Goal: Information Seeking & Learning: Learn about a topic

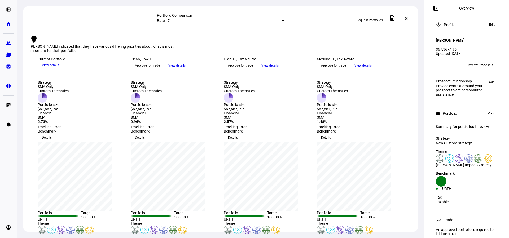
scroll to position [106, 0]
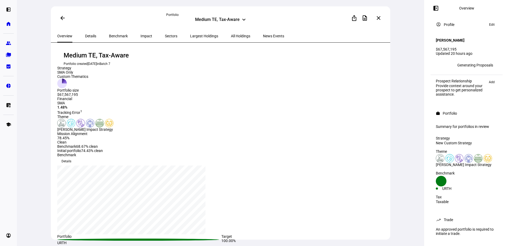
click at [140, 37] on span "Impact" at bounding box center [146, 36] width 12 height 4
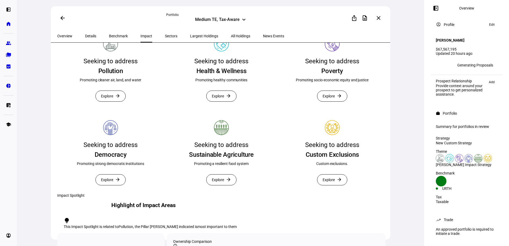
scroll to position [132, 0]
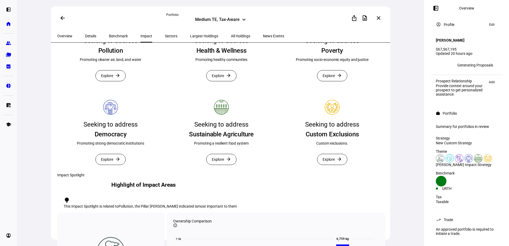
click at [116, 37] on span "Benchmark" at bounding box center [118, 36] width 19 height 4
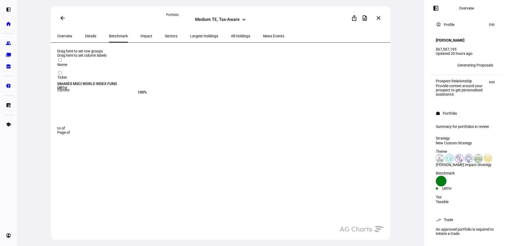
click at [140, 38] on span "Impact" at bounding box center [146, 36] width 12 height 13
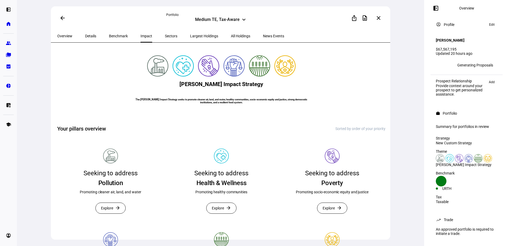
click at [165, 38] on span "Sectors" at bounding box center [171, 36] width 12 height 4
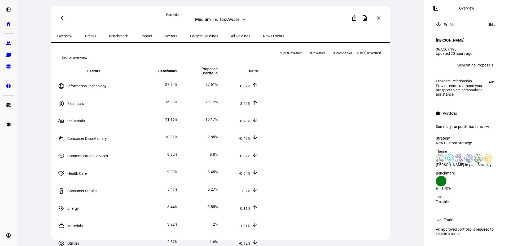
click at [190, 38] on span "Largest Holdings" at bounding box center [204, 36] width 28 height 13
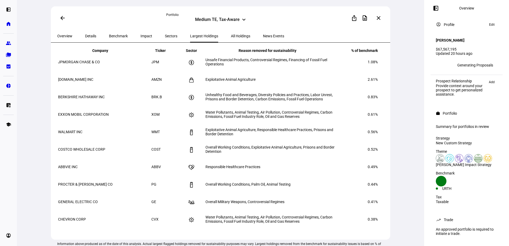
scroll to position [229, 0]
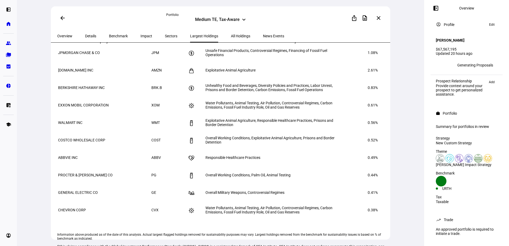
click at [276, 57] on span "Unsafe Financial Products, Controversial Regimes, Financing of Fossil Fuel Oper…" at bounding box center [266, 52] width 122 height 8
click at [219, 25] on div "arrow_back Portfolio Medium TE, Tax-Aware keyboard_arrow_down ios_share descrip…" at bounding box center [220, 17] width 339 height 23
click at [220, 23] on div "Medium TE, Tax-Aware" at bounding box center [217, 20] width 45 height 6
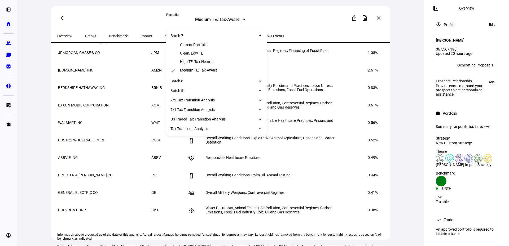
click at [198, 64] on div "High TE, Tax-Neutral" at bounding box center [196, 62] width 33 height 4
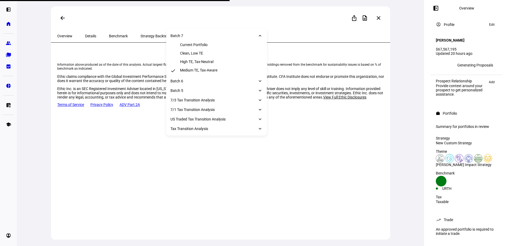
scroll to position [0, 0]
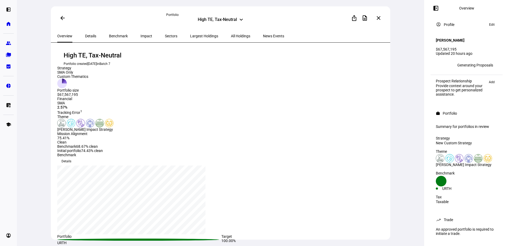
click at [116, 34] on span "Benchmark" at bounding box center [118, 36] width 19 height 4
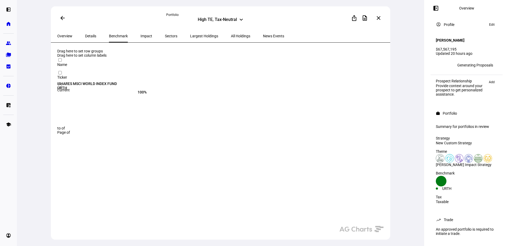
click at [140, 35] on span "Impact" at bounding box center [146, 36] width 12 height 4
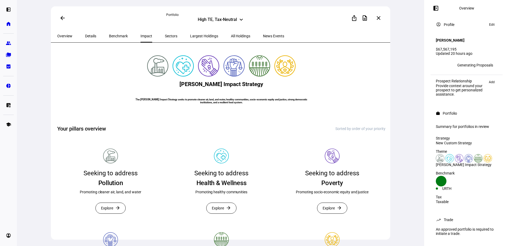
click at [190, 37] on span "Largest Holdings" at bounding box center [204, 36] width 28 height 4
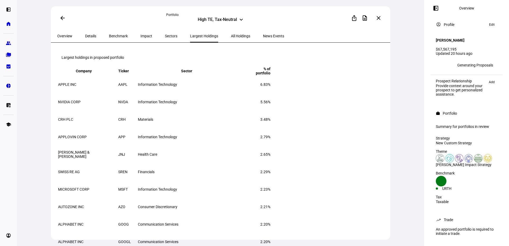
click at [231, 34] on span "All Holdings" at bounding box center [240, 36] width 19 height 4
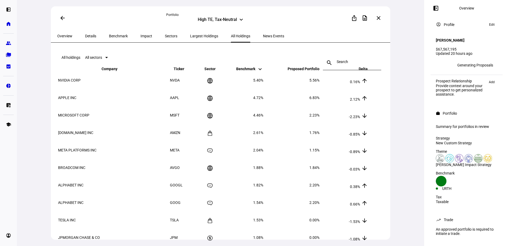
click at [201, 37] on div "Largest Holdings" at bounding box center [204, 36] width 41 height 13
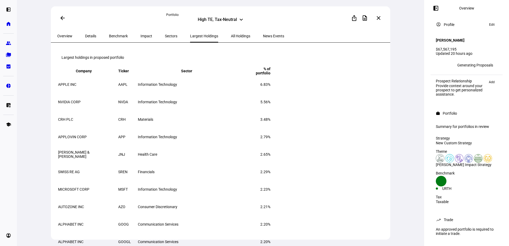
click at [231, 38] on span "All Holdings" at bounding box center [240, 36] width 19 height 4
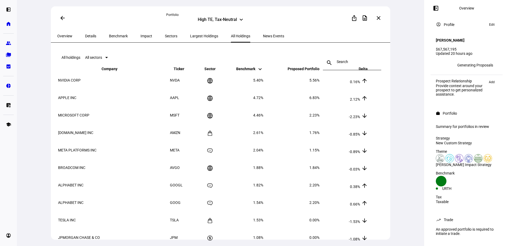
click at [90, 37] on span "Details" at bounding box center [90, 36] width 11 height 4
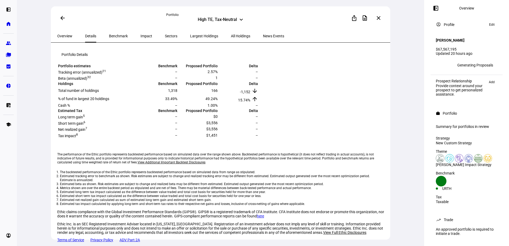
scroll to position [89, 0]
click at [231, 38] on span "All Holdings" at bounding box center [240, 36] width 19 height 4
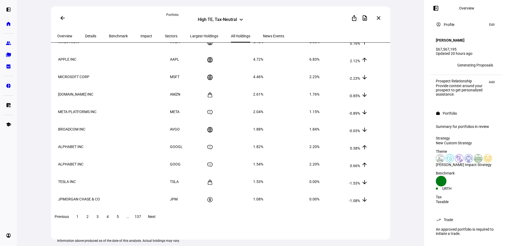
scroll to position [26, 0]
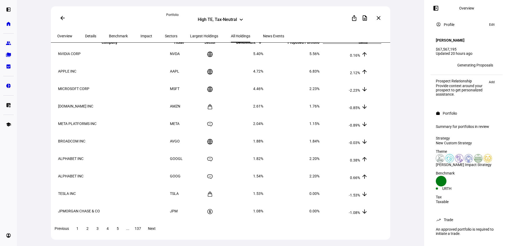
click at [109, 39] on span "Benchmark" at bounding box center [118, 36] width 19 height 13
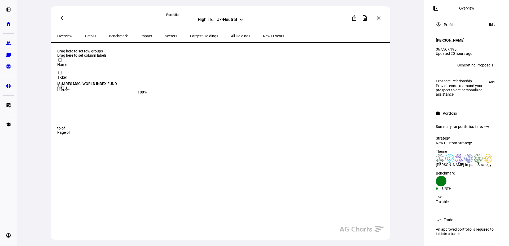
click at [140, 37] on span "Impact" at bounding box center [146, 36] width 12 height 4
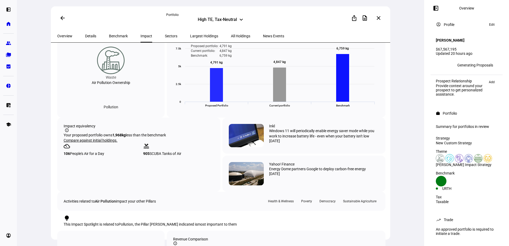
scroll to position [318, 0]
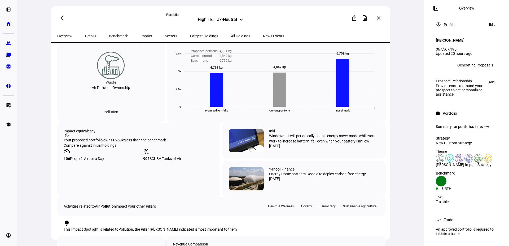
click at [231, 36] on span "All Holdings" at bounding box center [240, 36] width 19 height 4
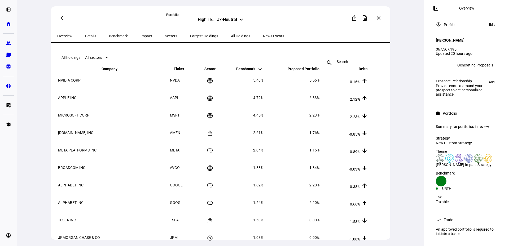
click at [196, 38] on span "Largest Holdings" at bounding box center [204, 36] width 28 height 4
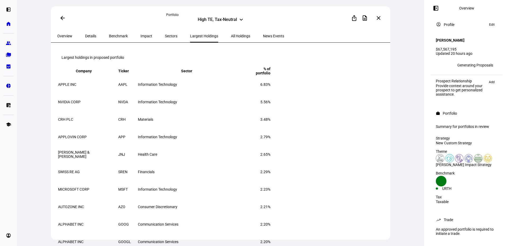
click at [231, 38] on span "All Holdings" at bounding box center [240, 36] width 19 height 4
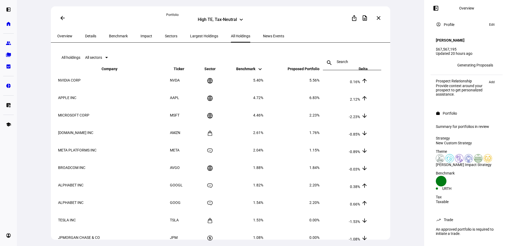
click at [102, 58] on span "All sectors" at bounding box center [93, 57] width 17 height 4
click at [239, 43] on div at bounding box center [254, 123] width 509 height 246
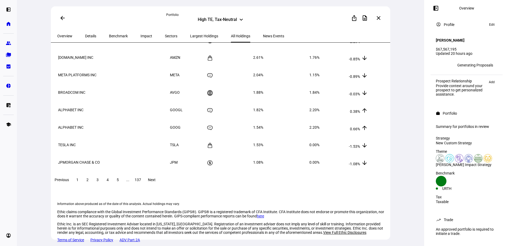
scroll to position [0, 0]
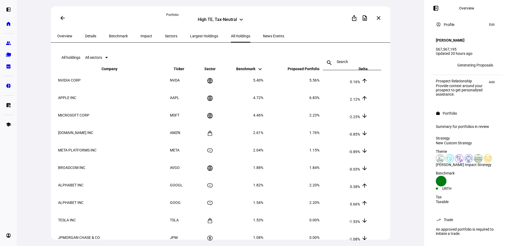
click at [76, 60] on eth-data-table-title "All holdings" at bounding box center [70, 57] width 19 height 4
click at [193, 36] on span "Largest Holdings" at bounding box center [204, 36] width 28 height 4
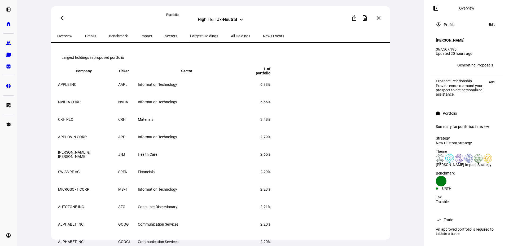
click at [231, 37] on span "All Holdings" at bounding box center [240, 36] width 19 height 4
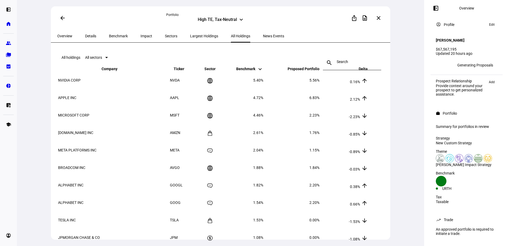
click at [108, 57] on div at bounding box center [106, 57] width 3 height 1
click at [200, 64] on div at bounding box center [254, 123] width 509 height 246
click at [192, 38] on span "Largest Holdings" at bounding box center [204, 36] width 28 height 4
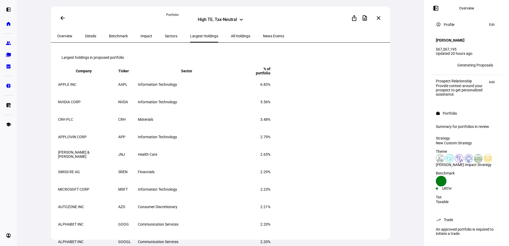
click at [231, 37] on span "All Holdings" at bounding box center [240, 36] width 19 height 4
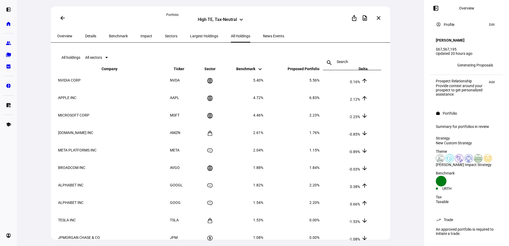
drag, startPoint x: 174, startPoint y: 43, endPoint x: 179, endPoint y: 37, distance: 7.7
click at [174, 43] on eth-route-card-body "All holdings All sectors search close Company keyboard_arrow_down keyboard_arro…" at bounding box center [220, 149] width 339 height 212
click at [190, 35] on span "Largest Holdings" at bounding box center [204, 36] width 28 height 4
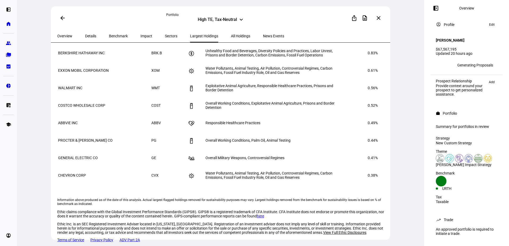
scroll to position [321, 0]
drag, startPoint x: 66, startPoint y: 83, endPoint x: 381, endPoint y: 140, distance: 320.1
click at [381, 140] on mat-card "Largest Flagged Holdings In Benchmark Company keyboard_arrow_down keyboard_arro…" at bounding box center [221, 86] width 328 height 198
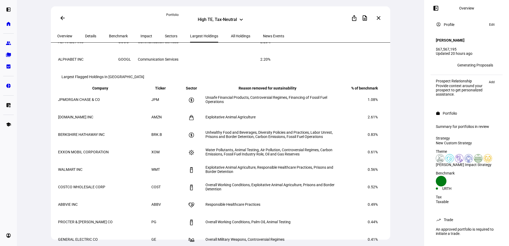
scroll to position [162, 0]
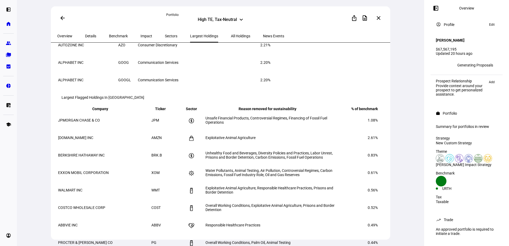
click at [342, 106] on mat-toolbar "Largest Flagged Holdings In [GEOGRAPHIC_DATA]" at bounding box center [221, 97] width 328 height 17
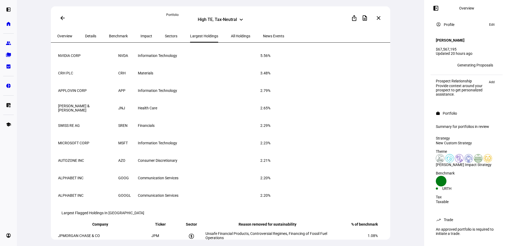
scroll to position [29, 0]
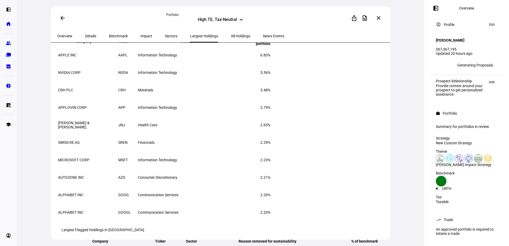
click at [231, 39] on span "All Holdings" at bounding box center [240, 36] width 19 height 13
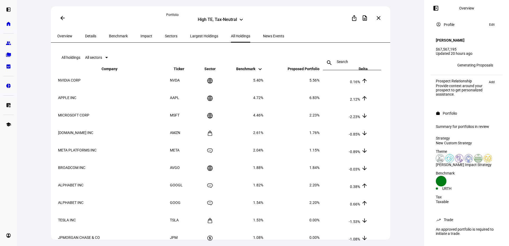
click at [318, 71] on span "Proposed Portfolio keyboard_arrow_down keyboard_arrow_up" at bounding box center [299, 69] width 40 height 4
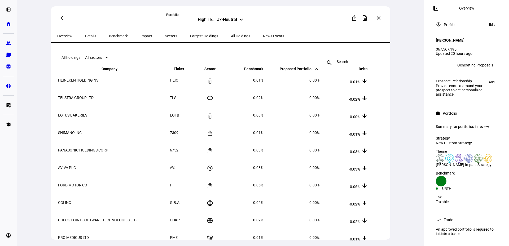
click at [263, 71] on th "Benchmark keyboard_arrow_down keyboard_arrow_up" at bounding box center [244, 68] width 40 height 5
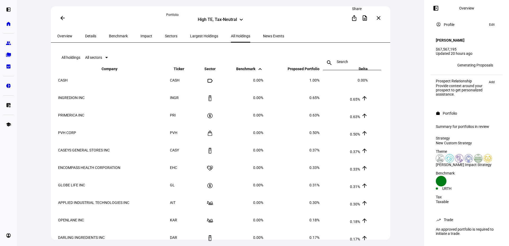
click at [358, 15] on span at bounding box center [354, 18] width 13 height 13
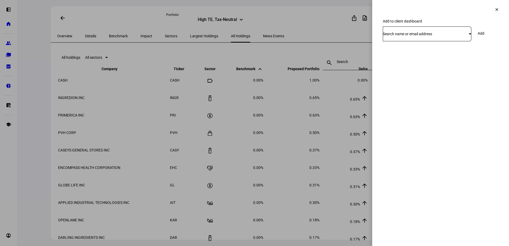
click at [398, 36] on div "Search name or email address" at bounding box center [427, 33] width 88 height 15
click at [410, 30] on div at bounding box center [254, 123] width 509 height 246
click at [497, 9] on mat-icon "clear" at bounding box center [496, 9] width 5 height 5
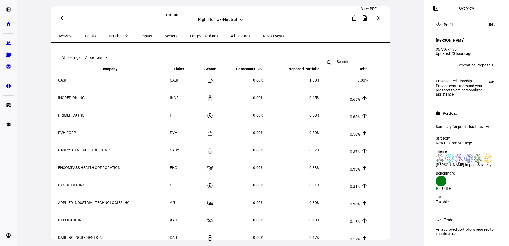
click at [366, 18] on mat-icon "description" at bounding box center [364, 18] width 6 height 6
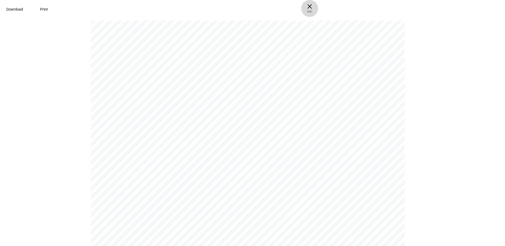
click at [318, 7] on span "ESC" at bounding box center [309, 10] width 17 height 8
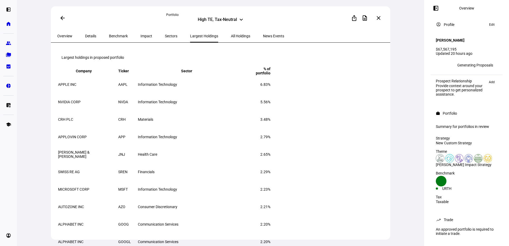
click at [224, 38] on div "All Holdings" at bounding box center [240, 36] width 32 height 13
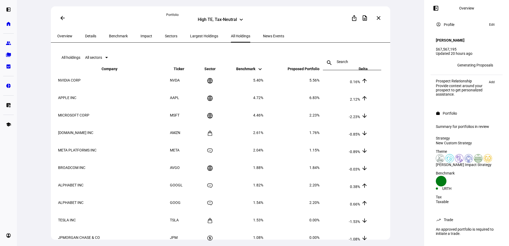
click at [367, 71] on span "Delta keyboard_arrow_down keyboard_arrow_up" at bounding box center [358, 69] width 17 height 4
click at [190, 36] on span "Largest Holdings" at bounding box center [204, 36] width 28 height 4
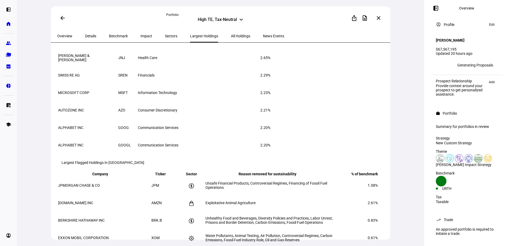
scroll to position [79, 0]
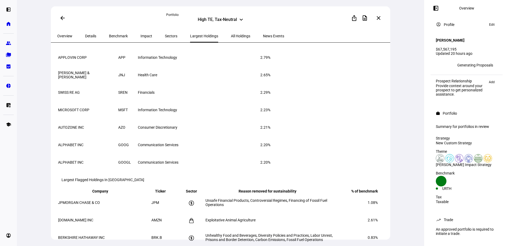
drag, startPoint x: 251, startPoint y: 96, endPoint x: 212, endPoint y: 64, distance: 50.6
click at [177, 60] on span "Information Technology" at bounding box center [157, 57] width 39 height 4
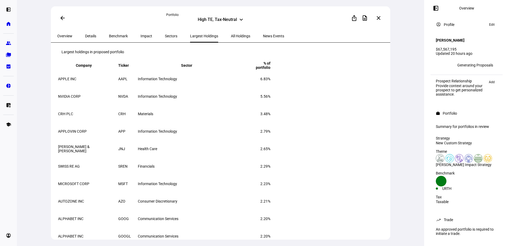
scroll to position [0, 0]
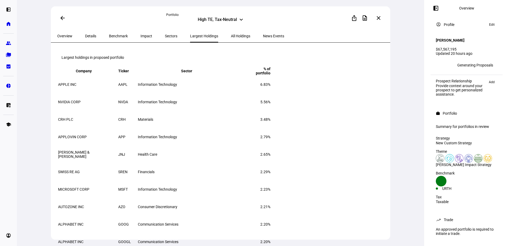
click at [165, 37] on span "Sectors" at bounding box center [171, 36] width 12 height 4
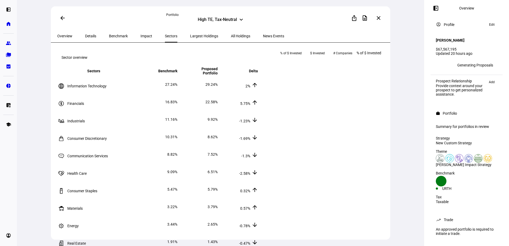
click at [140, 36] on span "Impact" at bounding box center [146, 36] width 12 height 4
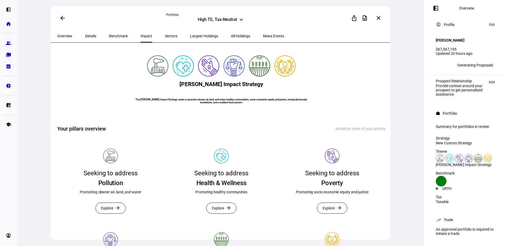
click at [117, 35] on span "Benchmark" at bounding box center [118, 36] width 19 height 4
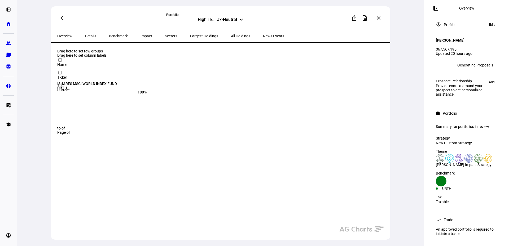
click at [87, 36] on span "Details" at bounding box center [90, 36] width 11 height 4
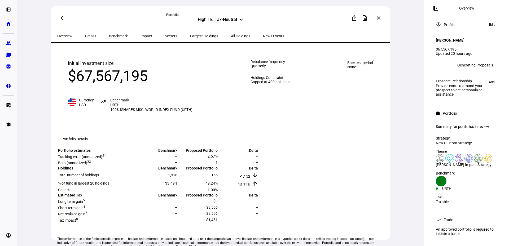
click at [69, 36] on span "Overview" at bounding box center [64, 36] width 15 height 4
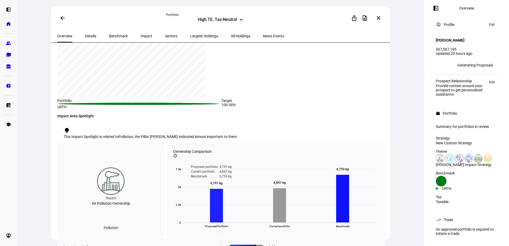
scroll to position [132, 0]
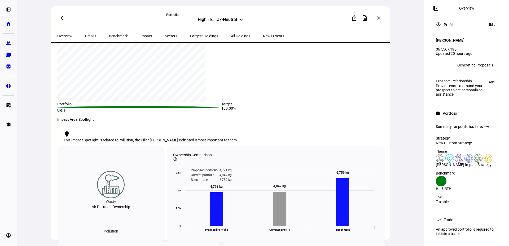
click at [231, 37] on span "All Holdings" at bounding box center [240, 36] width 19 height 4
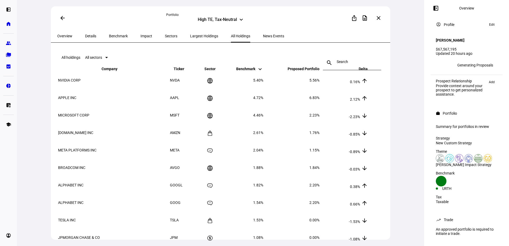
click at [194, 33] on span "Largest Holdings" at bounding box center [204, 36] width 28 height 13
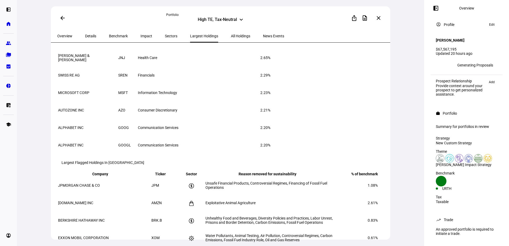
scroll to position [106, 0]
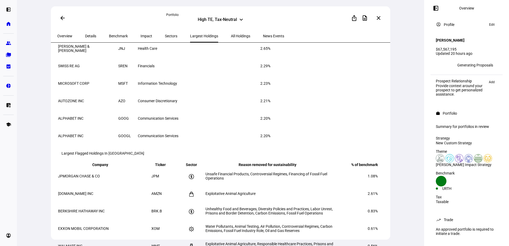
click at [231, 37] on span "All Holdings" at bounding box center [240, 36] width 19 height 4
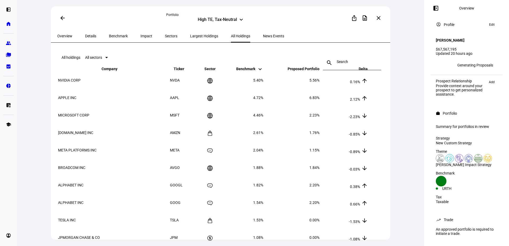
click at [336, 57] on div at bounding box center [351, 62] width 31 height 15
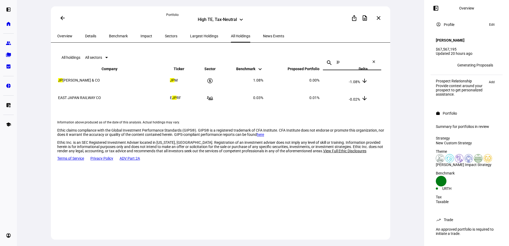
type input "jp"
click at [190, 38] on span "Largest Holdings" at bounding box center [204, 36] width 28 height 4
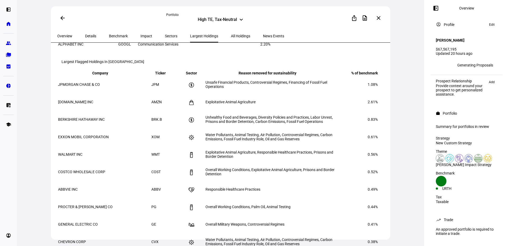
scroll to position [212, 0]
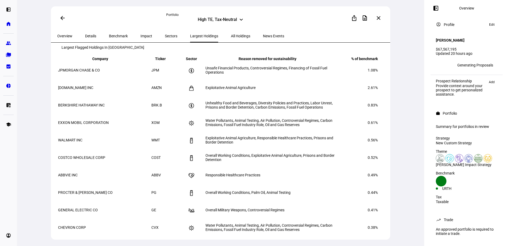
click at [231, 38] on span "All Holdings" at bounding box center [240, 36] width 19 height 4
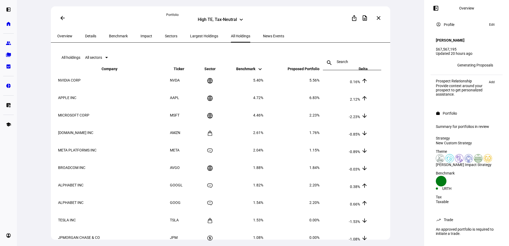
click at [352, 64] on div at bounding box center [351, 62] width 31 height 15
click at [351, 62] on input at bounding box center [351, 62] width 31 height 4
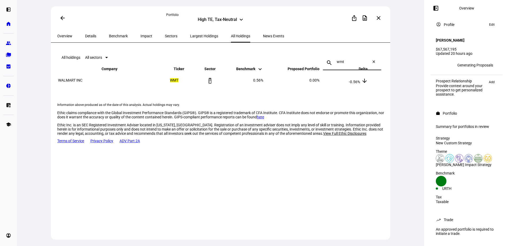
type input "wmt"
click at [372, 60] on mat-icon "close" at bounding box center [374, 63] width 13 height 6
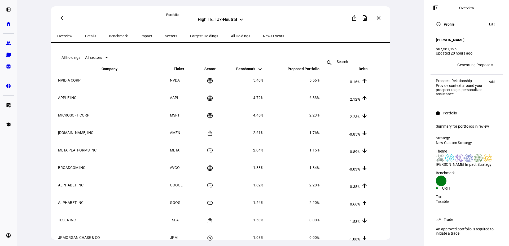
click at [313, 71] on span "Proposed Portfolio keyboard_arrow_down keyboard_arrow_up" at bounding box center [299, 69] width 40 height 4
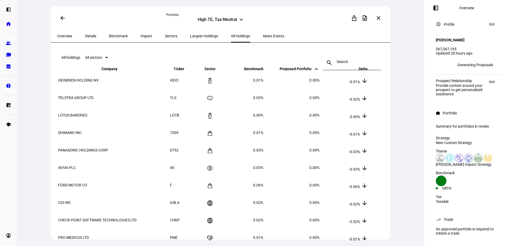
click at [313, 71] on span "Proposed Portfolio keyboard_arrow_down keyboard_arrow_up" at bounding box center [299, 69] width 40 height 4
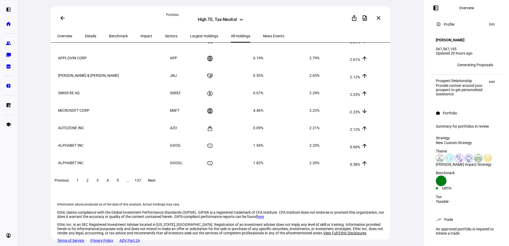
scroll to position [79, 0]
click at [112, 185] on span at bounding box center [108, 180] width 10 height 13
click at [132, 186] on span at bounding box center [128, 180] width 10 height 13
click at [119, 182] on span "9" at bounding box center [118, 180] width 2 height 4
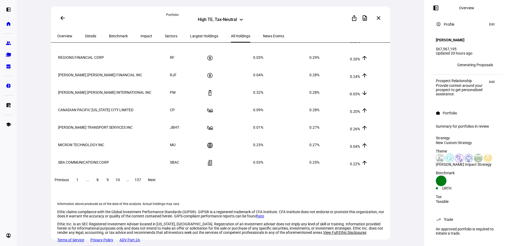
click at [129, 182] on span "..." at bounding box center [127, 180] width 3 height 4
click at [132, 182] on span at bounding box center [128, 180] width 10 height 13
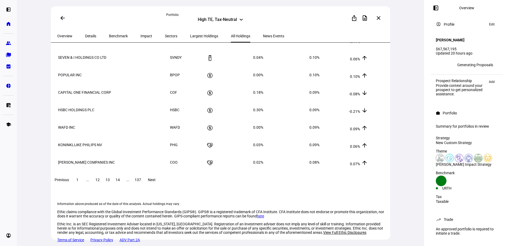
click at [132, 182] on span at bounding box center [128, 180] width 10 height 13
click at [122, 181] on span at bounding box center [118, 180] width 10 height 13
click at [129, 182] on span "..." at bounding box center [127, 180] width 3 height 4
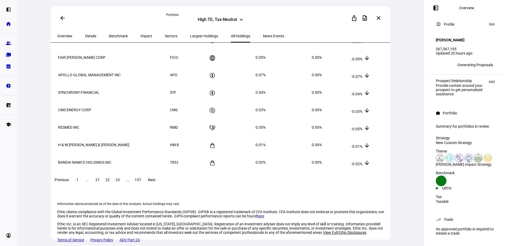
click at [122, 182] on span at bounding box center [118, 180] width 10 height 13
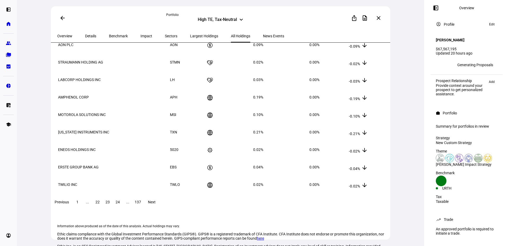
scroll to position [26, 0]
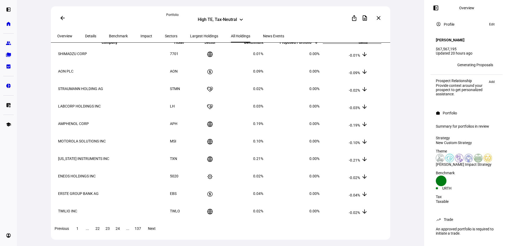
click at [83, 56] on span "SHIMADZU CORP" at bounding box center [72, 54] width 29 height 4
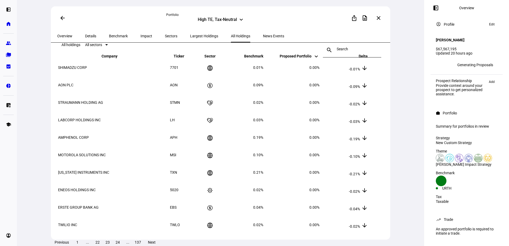
scroll to position [0, 0]
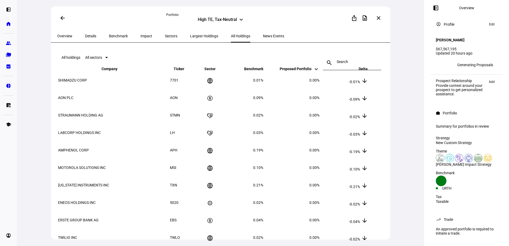
click at [90, 35] on span "Details" at bounding box center [90, 36] width 11 height 4
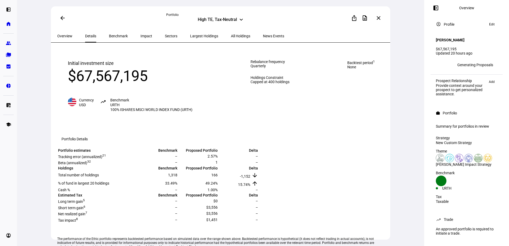
click at [109, 37] on span "Benchmark" at bounding box center [118, 36] width 19 height 4
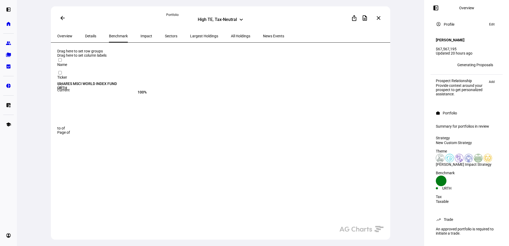
click at [140, 36] on span "Impact" at bounding box center [146, 36] width 12 height 4
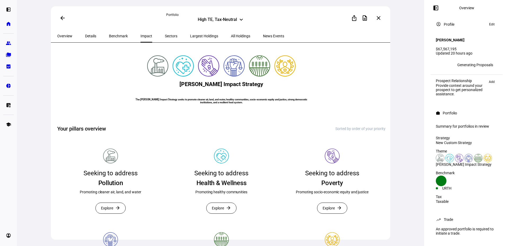
click at [165, 37] on span "Sectors" at bounding box center [171, 36] width 12 height 4
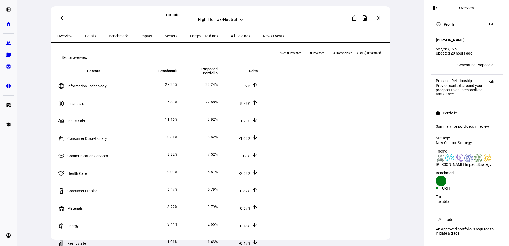
click at [184, 37] on div "Largest Holdings" at bounding box center [204, 36] width 41 height 13
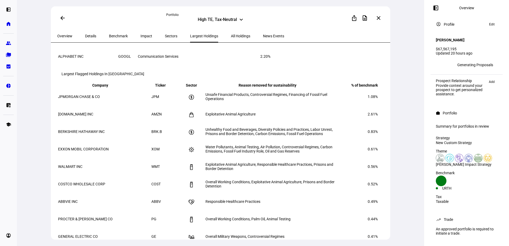
scroll to position [212, 0]
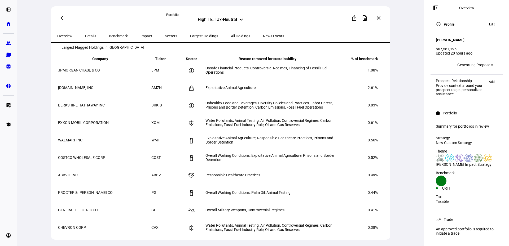
click at [231, 34] on span "All Holdings" at bounding box center [240, 36] width 19 height 13
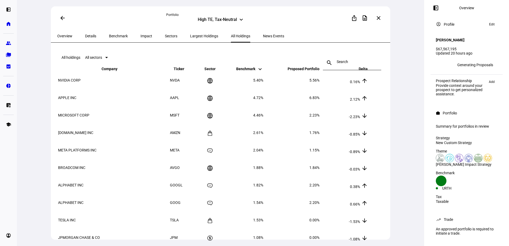
scroll to position [26, 0]
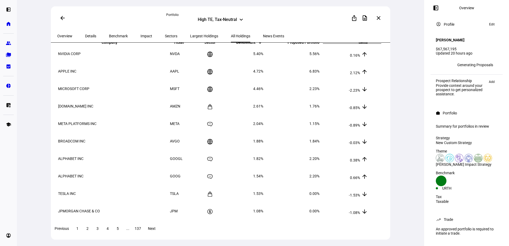
click at [367, 48] on mat-icon "keyboard_arrow_up" at bounding box center [364, 44] width 6 height 6
click at [190, 38] on span "Largest Holdings" at bounding box center [204, 36] width 28 height 4
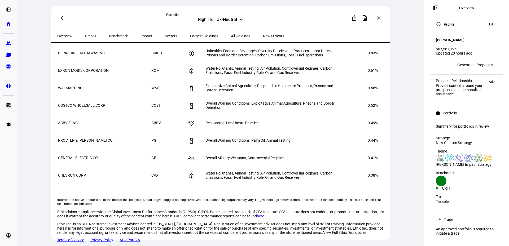
scroll to position [291, 0]
click at [231, 40] on span "All Holdings" at bounding box center [240, 36] width 19 height 13
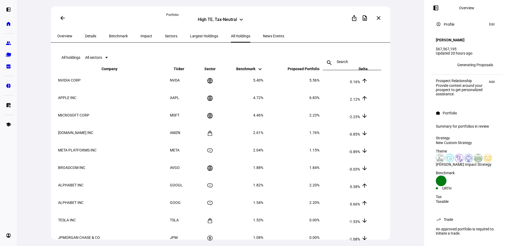
click at [190, 37] on span "Largest Holdings" at bounding box center [204, 36] width 28 height 4
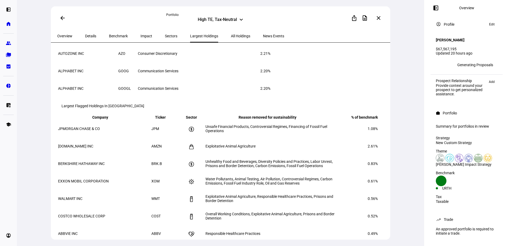
scroll to position [159, 0]
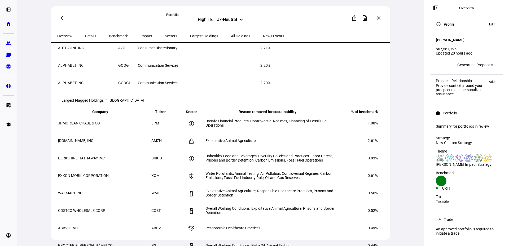
drag, startPoint x: 74, startPoint y: 147, endPoint x: 372, endPoint y: 149, distance: 298.0
click at [372, 132] on tr "JPMORGAN CHASE & CO JPM Unsafe Financial Products, Controversial Regimes, Finan…" at bounding box center [218, 123] width 320 height 17
click at [231, 35] on span "All Holdings" at bounding box center [240, 36] width 19 height 4
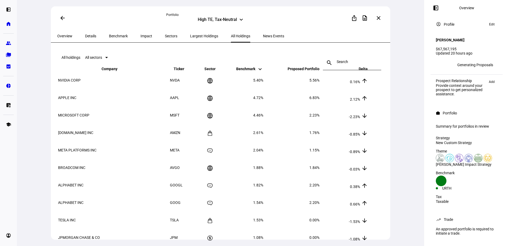
click at [195, 37] on span "Largest Holdings" at bounding box center [204, 36] width 28 height 4
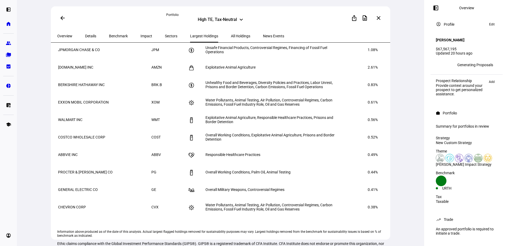
scroll to position [238, 0]
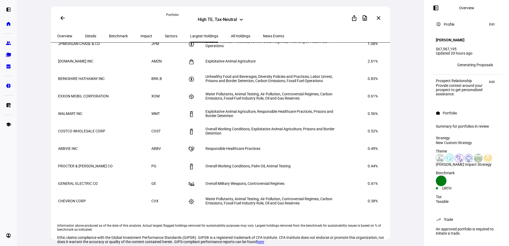
drag, startPoint x: 54, startPoint y: 37, endPoint x: 57, endPoint y: 36, distance: 2.9
click at [56, 36] on div "Overview Details Benchmark Impact Sectors Largest Holdings All Holdings News Ev…" at bounding box center [220, 36] width 339 height 13
click at [57, 36] on div "Overview Details Benchmark Impact Sectors Largest Holdings All Holdings News Ev…" at bounding box center [220, 36] width 339 height 13
click at [62, 36] on span "Overview" at bounding box center [64, 36] width 15 height 4
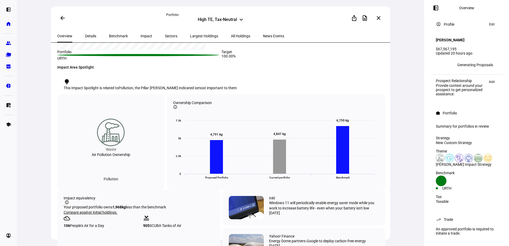
scroll to position [185, 0]
click at [91, 38] on span "Details" at bounding box center [90, 36] width 11 height 4
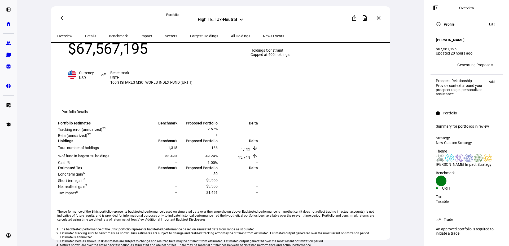
scroll to position [79, 0]
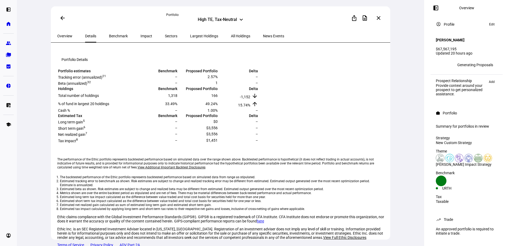
click at [177, 98] on span "1,318" at bounding box center [172, 96] width 9 height 4
click at [218, 98] on span "166" at bounding box center [214, 96] width 6 height 4
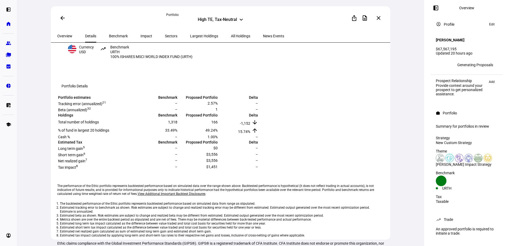
click at [223, 23] on div "High TE, Tax-Neutral" at bounding box center [217, 20] width 39 height 6
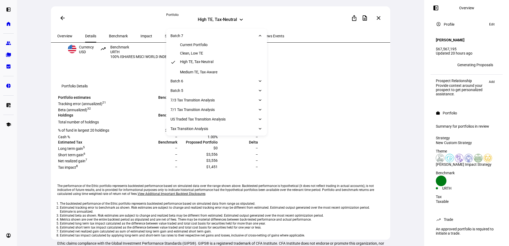
click at [201, 43] on div "Current Portfolio" at bounding box center [194, 45] width 28 height 4
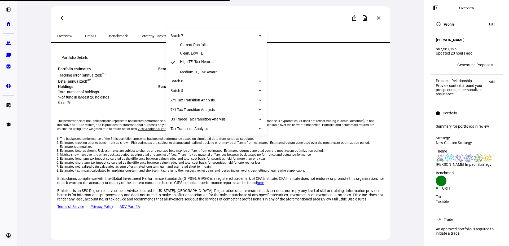
scroll to position [0, 0]
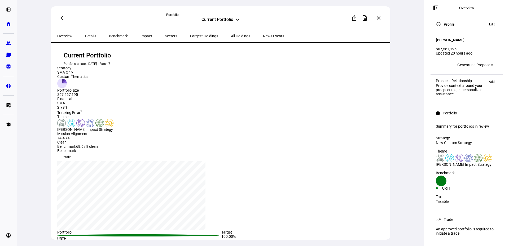
click at [85, 35] on span "Details" at bounding box center [90, 36] width 11 height 4
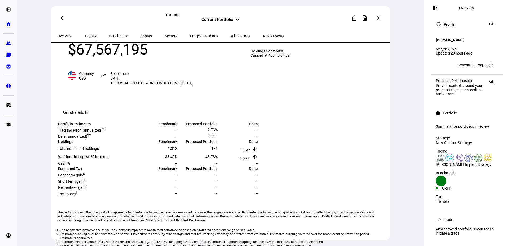
scroll to position [53, 0]
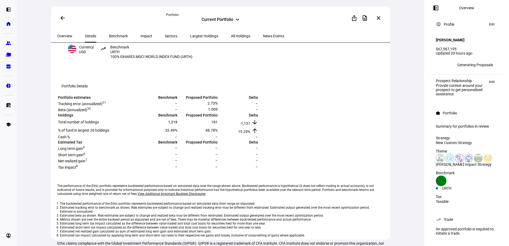
drag, startPoint x: 274, startPoint y: 74, endPoint x: 170, endPoint y: 95, distance: 106.0
click at [171, 95] on mat-toolbar "Portfolio Details" at bounding box center [221, 86] width 328 height 17
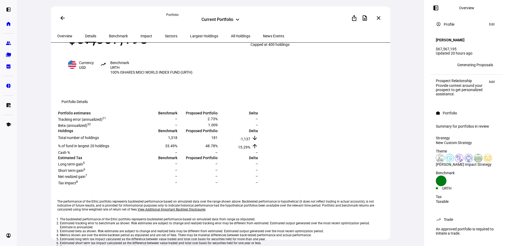
scroll to position [26, 0]
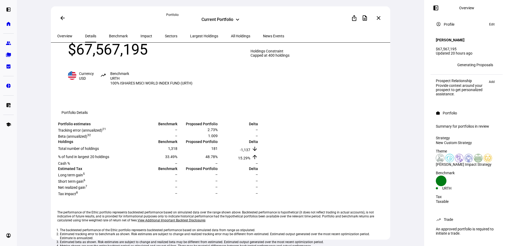
click at [112, 37] on span "Benchmark" at bounding box center [118, 36] width 19 height 4
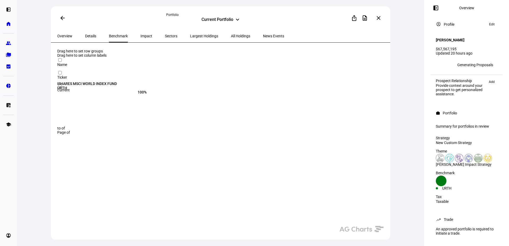
click at [211, 23] on div "Current Portfolio" at bounding box center [217, 20] width 32 height 6
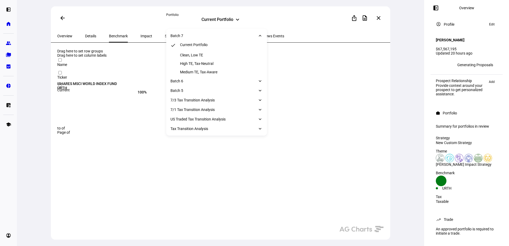
click at [197, 57] on div "Clean, Low TE" at bounding box center [191, 55] width 23 height 4
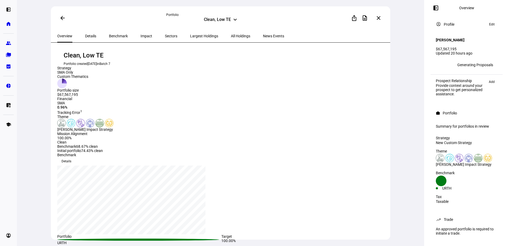
click at [190, 35] on span "Largest Holdings" at bounding box center [204, 36] width 28 height 4
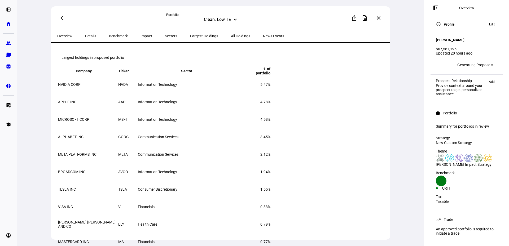
click at [231, 39] on span "All Holdings" at bounding box center [240, 36] width 19 height 13
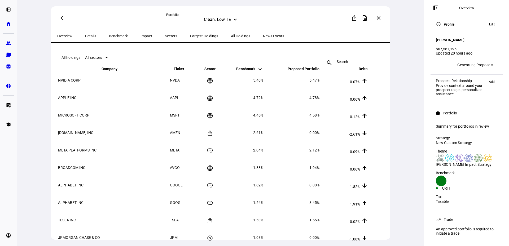
click at [190, 33] on span "Largest Holdings" at bounding box center [204, 36] width 28 height 13
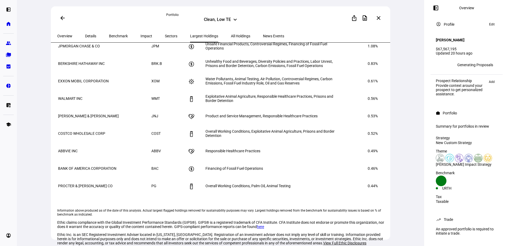
scroll to position [265, 0]
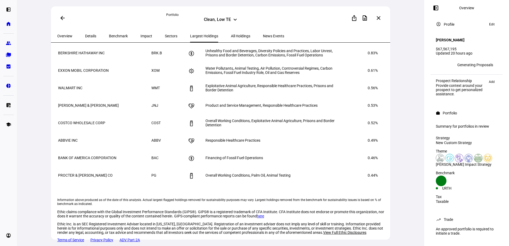
drag, startPoint x: 205, startPoint y: 36, endPoint x: 226, endPoint y: 47, distance: 23.8
click at [224, 36] on div "All Holdings" at bounding box center [240, 36] width 32 height 13
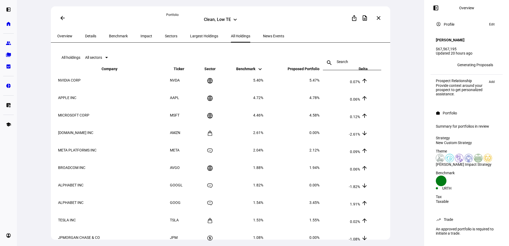
click at [357, 60] on input at bounding box center [351, 62] width 31 height 4
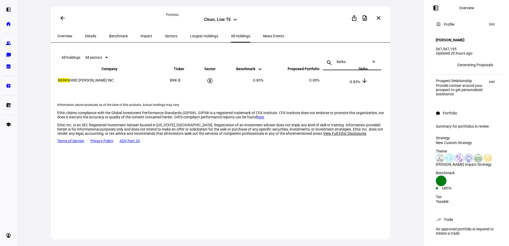
type input "berks"
click at [190, 37] on span "Largest Holdings" at bounding box center [204, 36] width 28 height 4
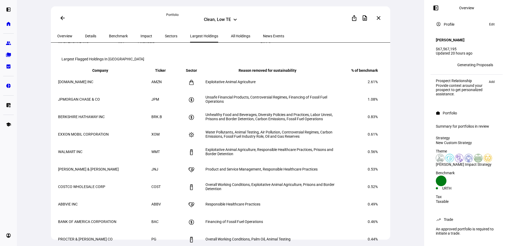
scroll to position [212, 0]
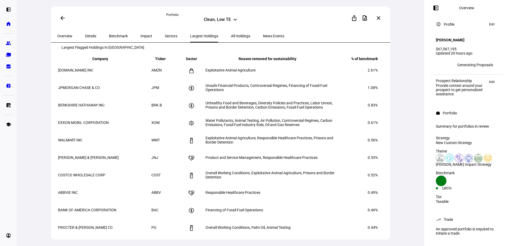
click at [231, 32] on span "All Holdings" at bounding box center [240, 36] width 19 height 13
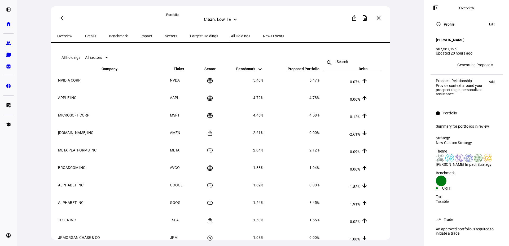
click at [336, 60] on input at bounding box center [351, 62] width 31 height 4
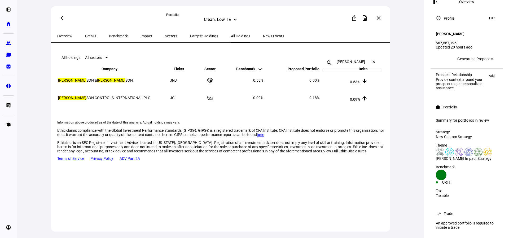
type input "[PERSON_NAME]"
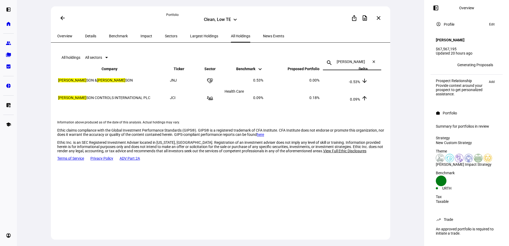
click at [213, 84] on icon at bounding box center [210, 81] width 6 height 6
click at [77, 82] on span "[PERSON_NAME] & [PERSON_NAME]" at bounding box center [95, 80] width 75 height 4
click at [65, 82] on mark "[PERSON_NAME]" at bounding box center [72, 80] width 28 height 4
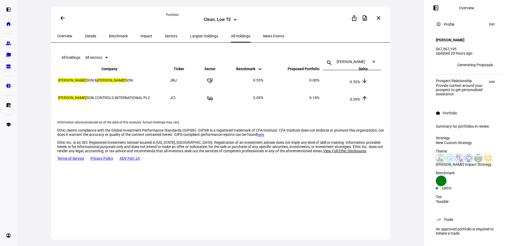
click at [190, 37] on span "Largest Holdings" at bounding box center [204, 36] width 28 height 4
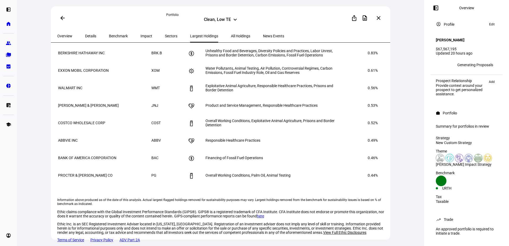
scroll to position [319, 0]
drag, startPoint x: 64, startPoint y: 63, endPoint x: 388, endPoint y: 136, distance: 331.6
click at [388, 136] on eth-route-card-body "Largest holdings in proposed portfolio Company keyboard_arrow_down keyboard_arr…" at bounding box center [220, 149] width 339 height 212
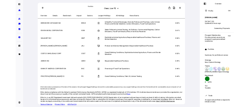
scroll to position [293, 0]
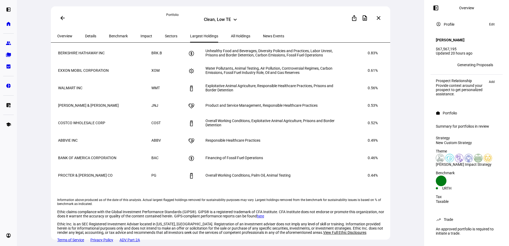
click at [185, 97] on td at bounding box center [191, 105] width 26 height 17
click at [217, 17] on div "Clean, Low TE" at bounding box center [217, 20] width 27 height 6
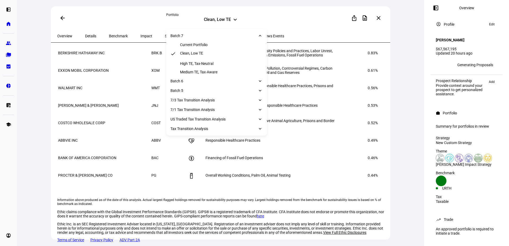
click at [205, 43] on div "Current Portfolio" at bounding box center [194, 45] width 28 height 4
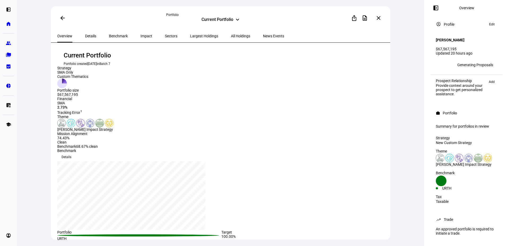
click at [191, 34] on span "Largest Holdings" at bounding box center [204, 36] width 28 height 4
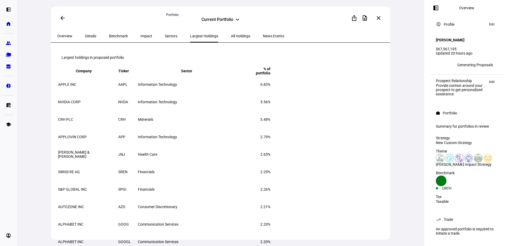
click at [231, 38] on span "All Holdings" at bounding box center [240, 36] width 19 height 4
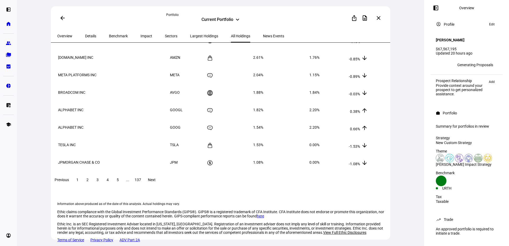
scroll to position [104, 0]
click at [190, 37] on span "Largest Holdings" at bounding box center [204, 36] width 28 height 4
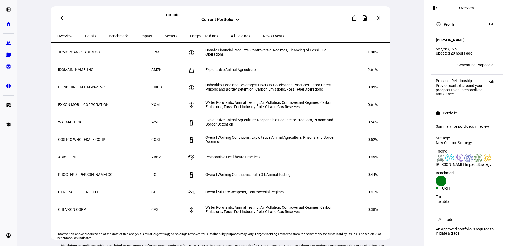
scroll to position [238, 0]
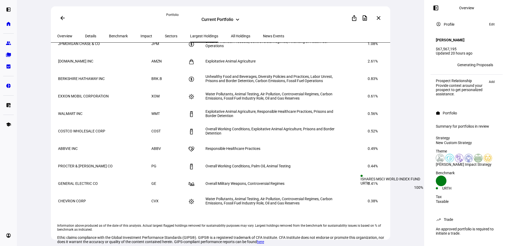
click at [464, 186] on div "URTH" at bounding box center [454, 188] width 24 height 4
click at [464, 186] on div "URTH" at bounding box center [451, 188] width 31 height 4
click at [85, 39] on span "Details" at bounding box center [90, 36] width 11 height 13
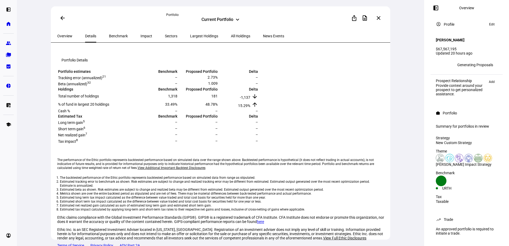
scroll to position [79, 0]
drag, startPoint x: 237, startPoint y: 131, endPoint x: 375, endPoint y: 143, distance: 138.0
click at [258, 143] on tbody "Portfolio estimates Benchmark Proposed Portfolio Delta Tracking error (annualiz…" at bounding box center [158, 106] width 200 height 75
click at [177, 131] on td "–" at bounding box center [158, 128] width 40 height 6
drag, startPoint x: 241, startPoint y: 130, endPoint x: 252, endPoint y: 134, distance: 11.2
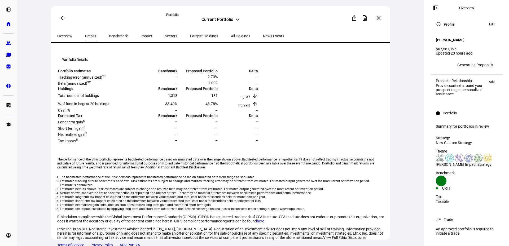
click at [177, 99] on td "1,318" at bounding box center [158, 96] width 40 height 8
drag, startPoint x: 302, startPoint y: 132, endPoint x: 316, endPoint y: 143, distance: 17.4
click at [258, 143] on tbody "Portfolio estimates Benchmark Proposed Portfolio Delta Tracking error (annualiz…" at bounding box center [158, 106] width 200 height 75
click at [74, 38] on div "Overview" at bounding box center [65, 36] width 28 height 13
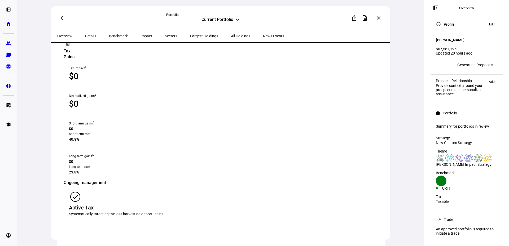
scroll to position [556, 0]
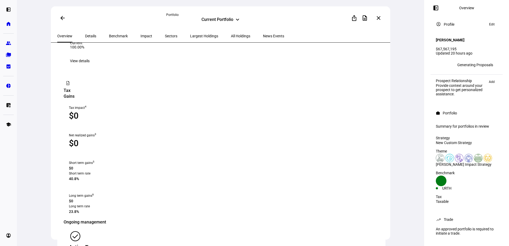
drag, startPoint x: 387, startPoint y: 175, endPoint x: 385, endPoint y: 167, distance: 8.1
click at [385, 167] on eth-route-card-body "Current Portfolio Portfolio created [DATE] in Batch 7 Strategy SMA Only Custom …" at bounding box center [220, 149] width 339 height 212
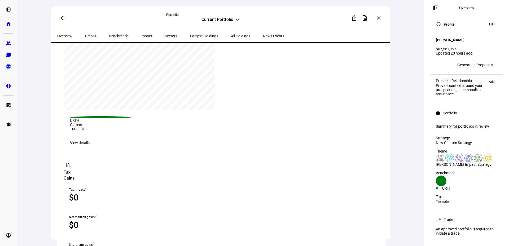
scroll to position [460, 0]
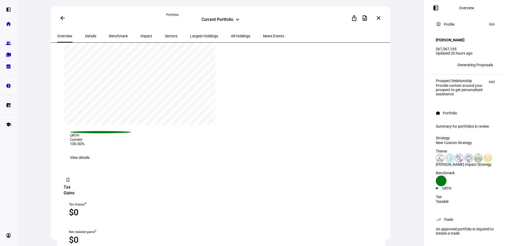
click at [231, 38] on span "All Holdings" at bounding box center [240, 36] width 19 height 4
